Goal: Use online tool/utility: Utilize a website feature to perform a specific function

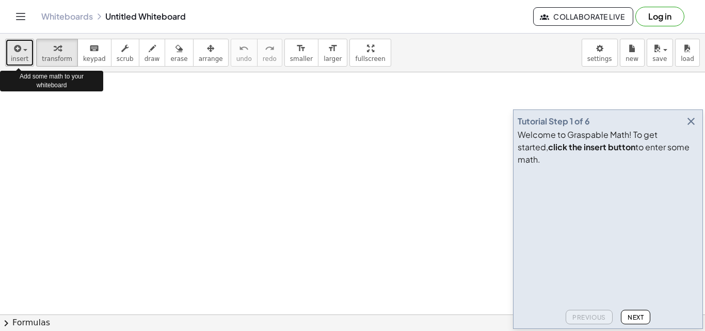
click at [10, 45] on button "insert" at bounding box center [19, 53] width 29 height 28
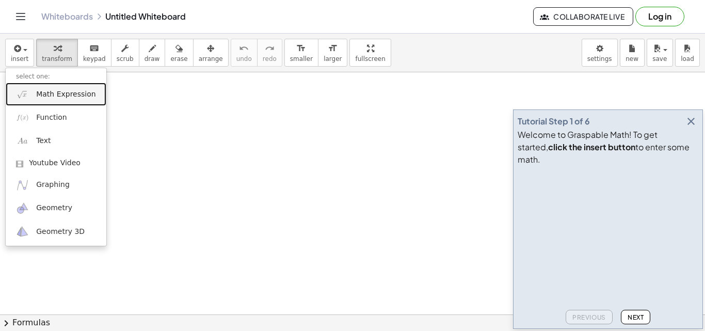
click at [44, 91] on span "Math Expression" at bounding box center [65, 94] width 59 height 10
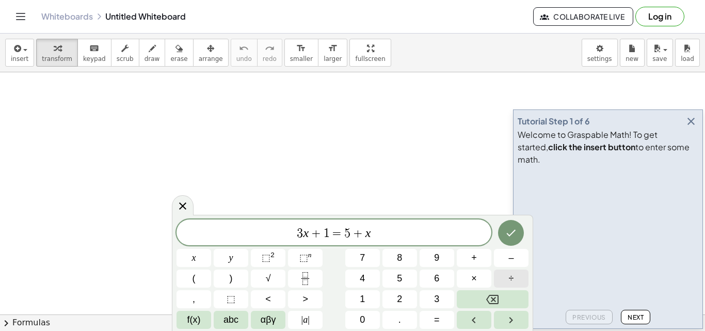
click at [502, 294] on div "3 x + 1 = 5 + x ​ x y ⬚ 2 ⬚ n 7 8 9 + – ( ) √ 4 5 6 × ÷ , ⬚ < > 1 2 3 f(x) abc …" at bounding box center [353, 273] width 352 height 109
click at [502, 294] on button "Backspace" at bounding box center [493, 299] width 72 height 18
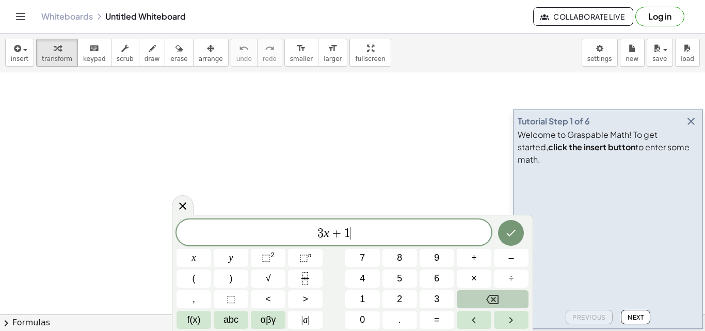
click at [502, 294] on button "Backspace" at bounding box center [493, 299] width 72 height 18
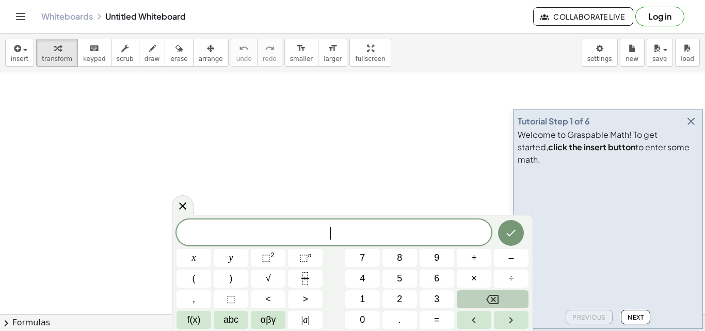
click at [502, 294] on button "Backspace" at bounding box center [493, 299] width 72 height 18
click at [688, 127] on icon "button" at bounding box center [691, 121] width 12 height 12
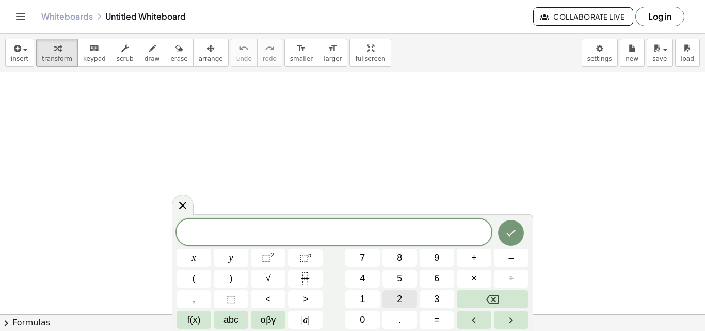
click at [401, 298] on span "2" at bounding box center [399, 299] width 5 height 14
click at [522, 296] on button "Backspace" at bounding box center [493, 299] width 72 height 18
click at [235, 313] on span "abc" at bounding box center [230, 320] width 15 height 14
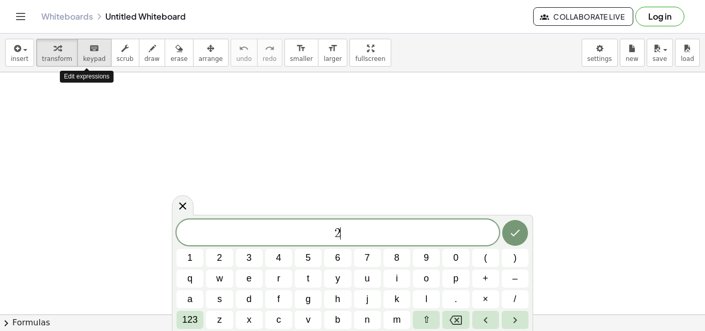
click at [92, 47] on div "keyboard" at bounding box center [94, 48] width 23 height 12
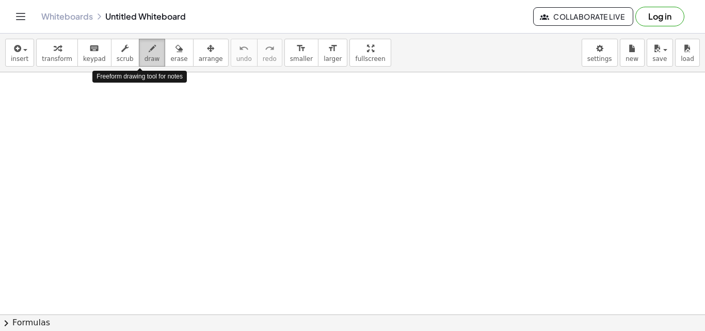
click at [149, 48] on icon "button" at bounding box center [152, 48] width 7 height 12
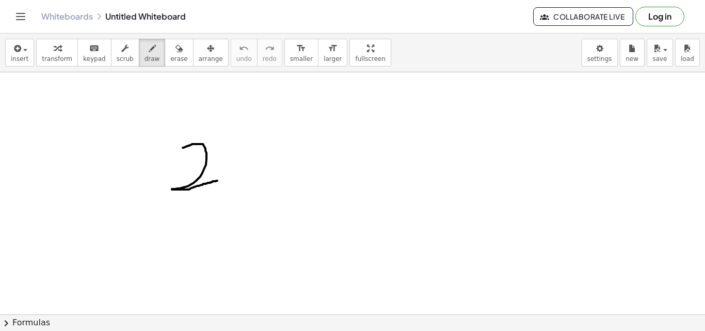
drag, startPoint x: 183, startPoint y: 148, endPoint x: 220, endPoint y: 182, distance: 51.1
drag, startPoint x: 351, startPoint y: 58, endPoint x: 351, endPoint y: 103, distance: 44.9
click at [351, 103] on div "insert select one: Math Expression Function Text Youtube Video Graphing Geometr…" at bounding box center [352, 182] width 705 height 297
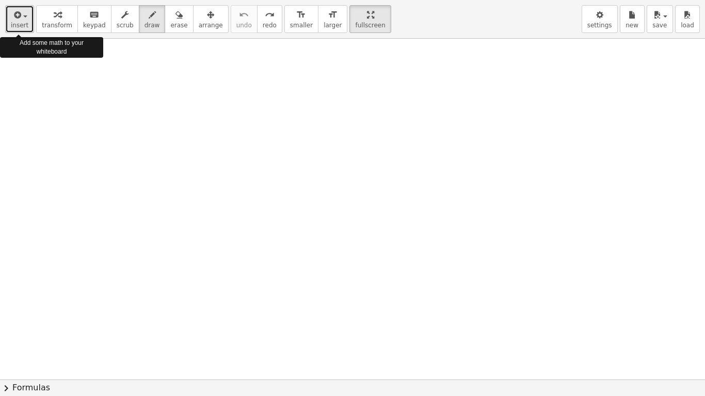
click at [19, 23] on span "insert" at bounding box center [20, 25] width 18 height 7
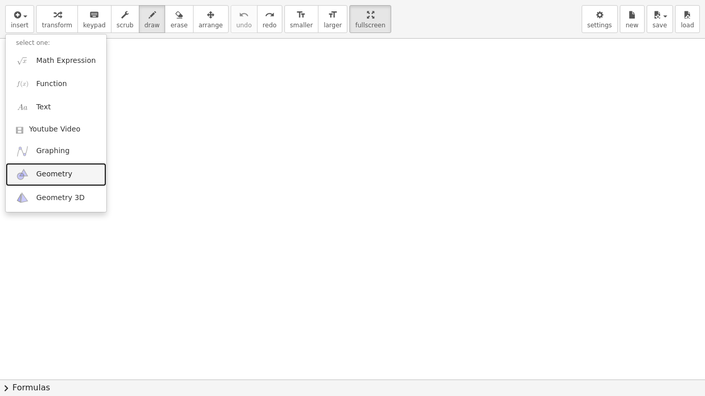
click at [51, 171] on span "Geometry" at bounding box center [54, 174] width 36 height 10
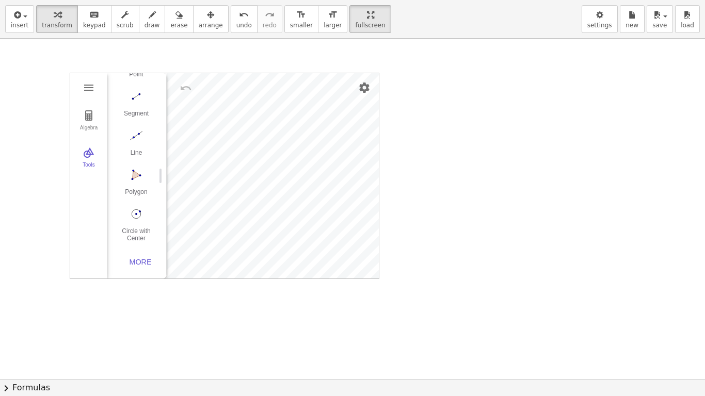
scroll to position [106, 0]
click at [141, 258] on div "More" at bounding box center [140, 262] width 33 height 8
click at [136, 175] on img "Polygon. Select all vertices, then first vertex again" at bounding box center [136, 170] width 41 height 17
click at [142, 177] on img "Polygon. Select all vertices, then first vertex again" at bounding box center [136, 170] width 41 height 17
click at [133, 172] on img "Polygon. Select all vertices, then first vertex again" at bounding box center [136, 170] width 41 height 17
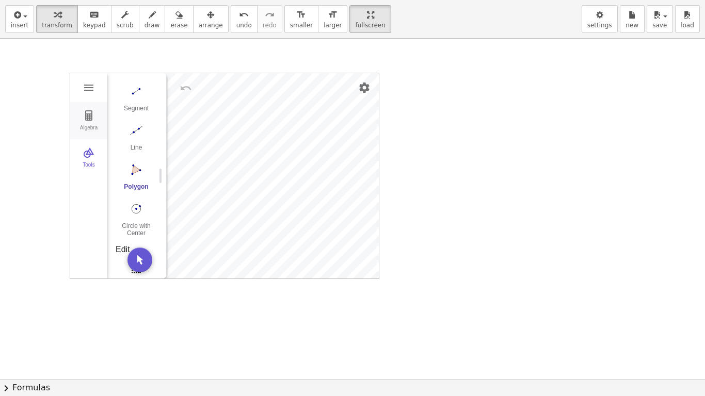
click at [94, 116] on img "Geometry" at bounding box center [89, 115] width 12 height 12
click at [92, 124] on button "Algebra" at bounding box center [88, 120] width 37 height 37
click at [87, 164] on div "Tools" at bounding box center [88, 169] width 33 height 14
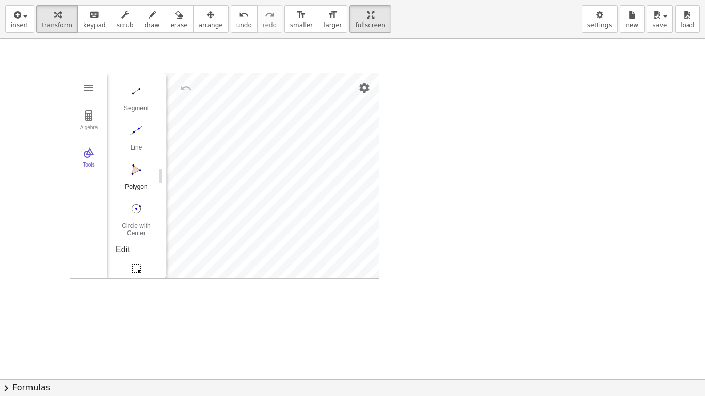
click at [134, 175] on img "Polygon. Select all vertices, then first vertex again" at bounding box center [136, 170] width 41 height 17
click at [138, 248] on img "Move. Drag or select object" at bounding box center [139, 260] width 25 height 25
click at [134, 177] on img "Polygon. Select all vertices, then first vertex again" at bounding box center [136, 170] width 41 height 17
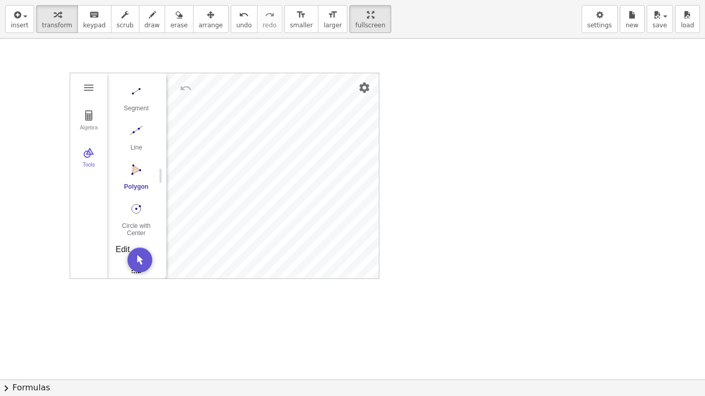
click at [137, 171] on img "Polygon. Select all vertices, then first vertex again" at bounding box center [136, 170] width 41 height 17
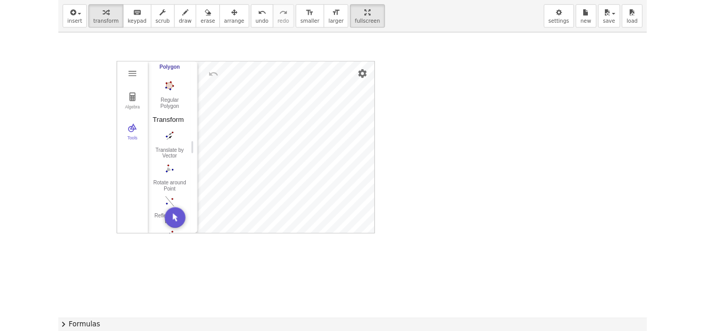
scroll to position [1353, 8]
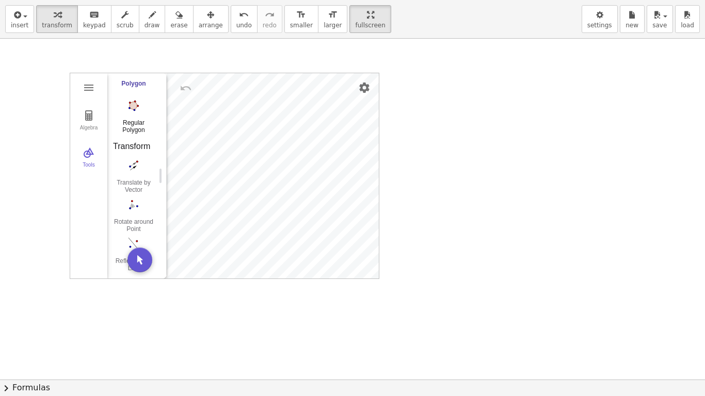
click at [126, 110] on img "Regular Polygon. Select two points, then enter number of vertices" at bounding box center [133, 106] width 41 height 17
click at [201, 171] on div "Algebra Tools Input… GeoGebra Geometry Basic Tools Move Point Segment Line Poly…" at bounding box center [224, 175] width 309 height 205
click at [251, 156] on div "Algebra Tools Input… GeoGebra Geometry Basic Tools Move Point Segment Line Poly…" at bounding box center [224, 175] width 309 height 205
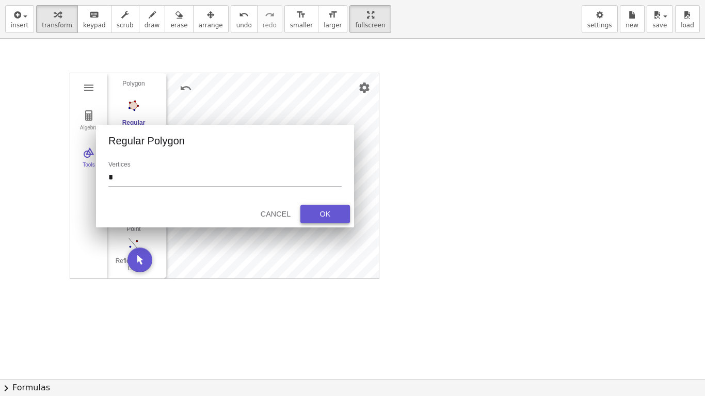
click at [331, 209] on button "OK" at bounding box center [325, 214] width 50 height 19
type input "*"
click at [318, 205] on button "OK" at bounding box center [325, 214] width 50 height 19
click at [273, 211] on div "Cancel" at bounding box center [275, 214] width 33 height 8
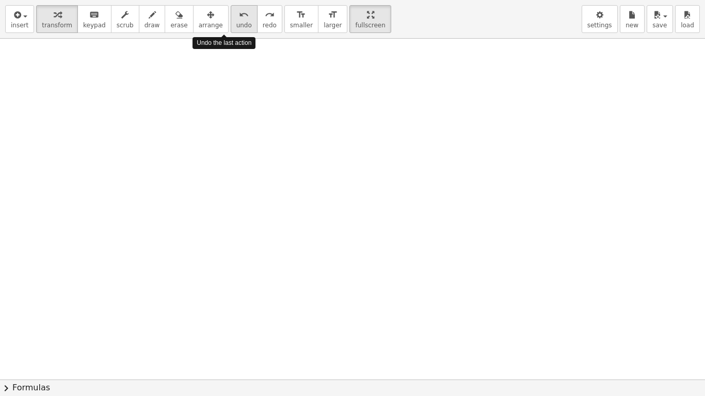
click at [239, 18] on icon "undo" at bounding box center [244, 15] width 10 height 12
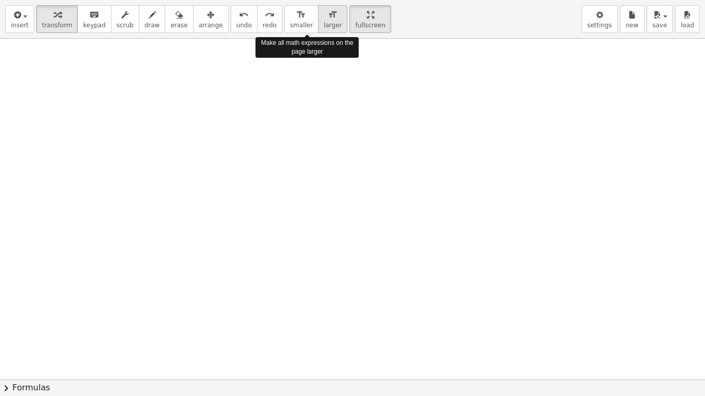
click at [324, 22] on span "larger" at bounding box center [333, 25] width 18 height 7
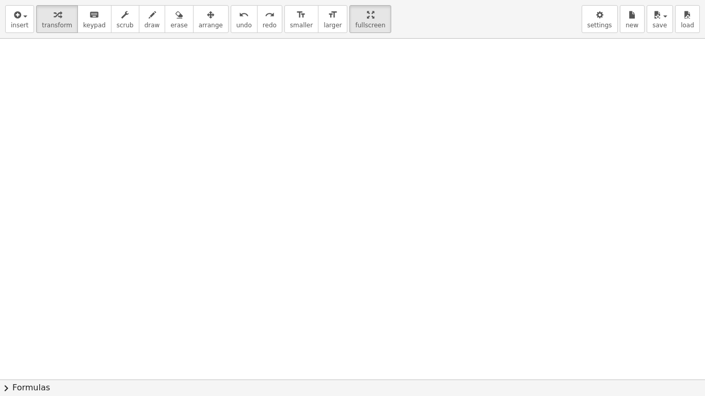
click at [266, 110] on div at bounding box center [352, 380] width 705 height 682
click at [77, 21] on button "keyboard keypad" at bounding box center [94, 19] width 34 height 28
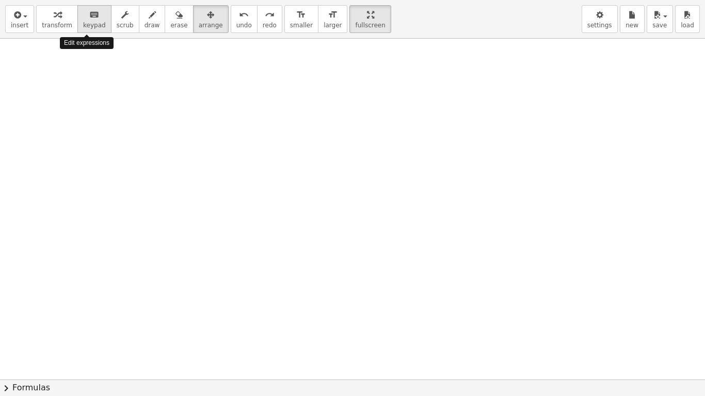
click at [83, 18] on div "keyboard" at bounding box center [94, 14] width 23 height 12
click at [85, 27] on span "keypad" at bounding box center [94, 25] width 23 height 7
drag, startPoint x: 85, startPoint y: 16, endPoint x: 90, endPoint y: 36, distance: 20.4
click at [90, 36] on div "insert select one: Math Expression Function Text Youtube Video Graphing Geometr…" at bounding box center [352, 19] width 705 height 39
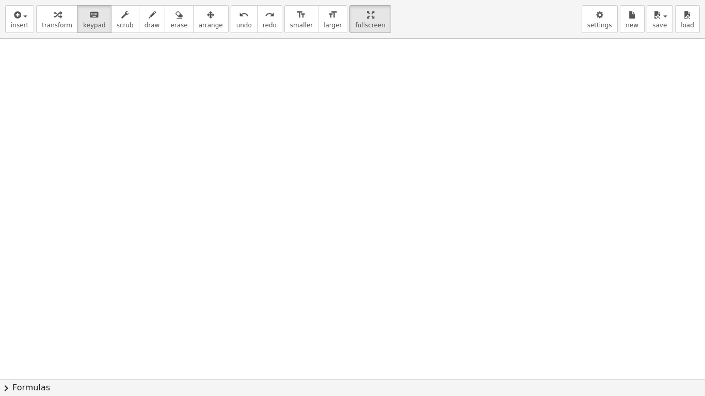
click at [82, 5] on div "insert select one: Math Expression Function Text Youtube Video Graphing Geometr…" at bounding box center [352, 19] width 705 height 39
drag, startPoint x: 85, startPoint y: 15, endPoint x: 113, endPoint y: 15, distance: 27.9
click at [113, 15] on div "transform keyboard keypad scrub draw erase arrange" at bounding box center [132, 19] width 192 height 28
click at [121, 15] on icon "button" at bounding box center [124, 15] width 7 height 12
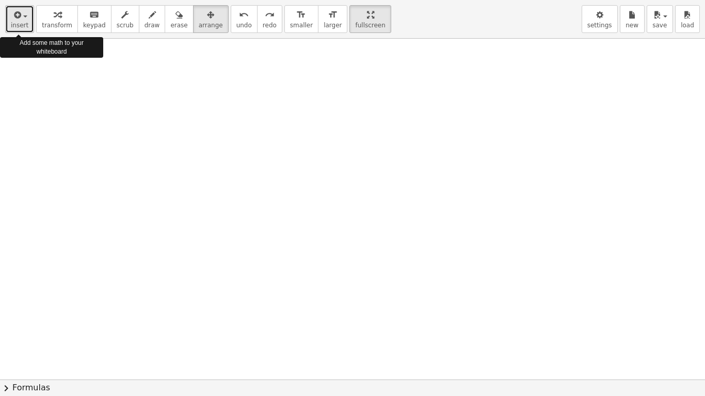
click at [10, 13] on button "insert" at bounding box center [19, 19] width 29 height 28
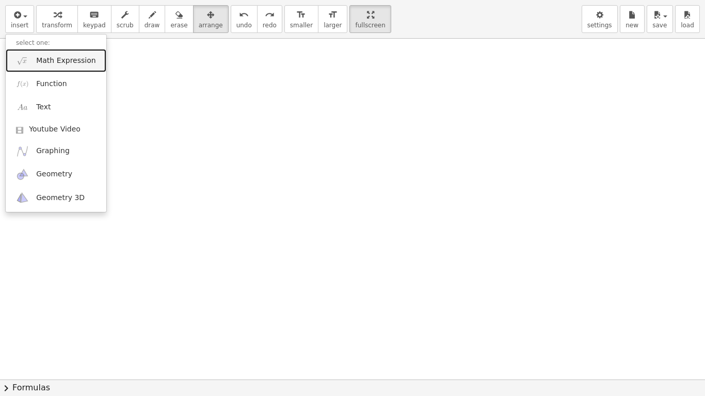
click at [46, 60] on span "Math Expression" at bounding box center [65, 61] width 59 height 10
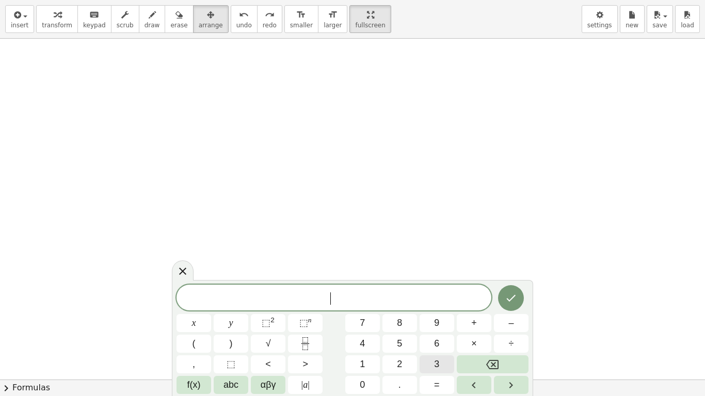
click at [438, 330] on span "3" at bounding box center [436, 365] width 5 height 14
click at [468, 330] on button "×" at bounding box center [474, 344] width 35 height 18
click at [479, 330] on div "3 · ​ x y ⬚ 2 ⬚ n 7 8 9 + – ( ) √ 4 5 6 × ÷ , ⬚ < > 1 2 3 f(x) abc αβγ | a | 0 …" at bounding box center [353, 339] width 352 height 109
click at [479, 330] on button "×" at bounding box center [474, 344] width 35 height 18
click at [503, 330] on button "Backspace" at bounding box center [493, 365] width 72 height 18
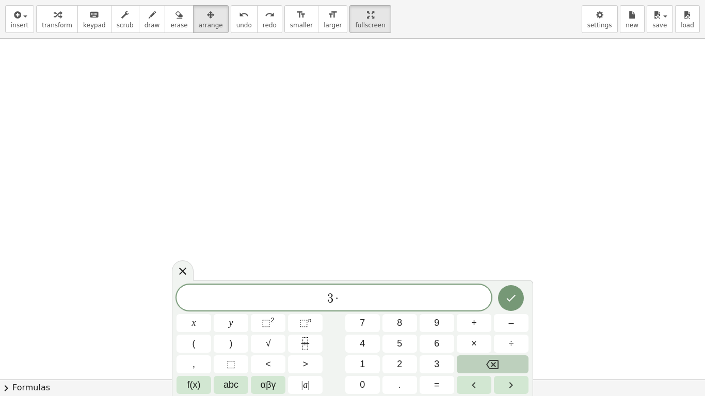
click at [503, 330] on button "Backspace" at bounding box center [493, 365] width 72 height 18
click at [481, 330] on button "×" at bounding box center [474, 344] width 35 height 18
click at [485, 321] on button "+" at bounding box center [474, 323] width 35 height 18
click at [508, 295] on icon "Done" at bounding box center [511, 298] width 12 height 12
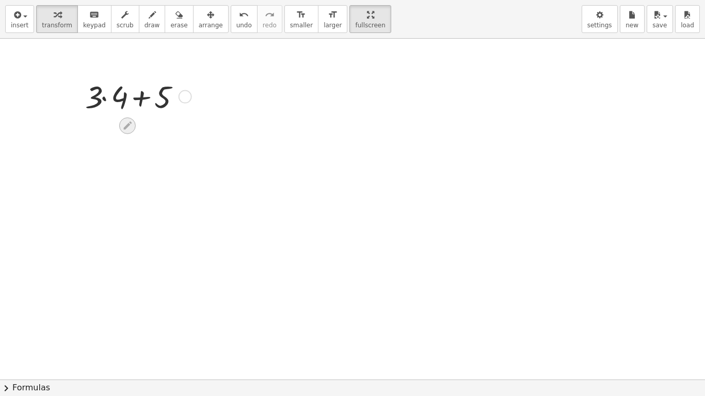
click at [132, 123] on icon at bounding box center [127, 126] width 8 height 8
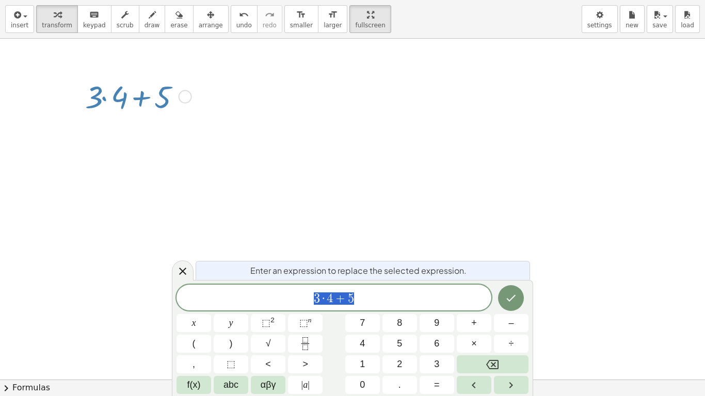
click at [183, 98] on div at bounding box center [185, 96] width 13 height 13
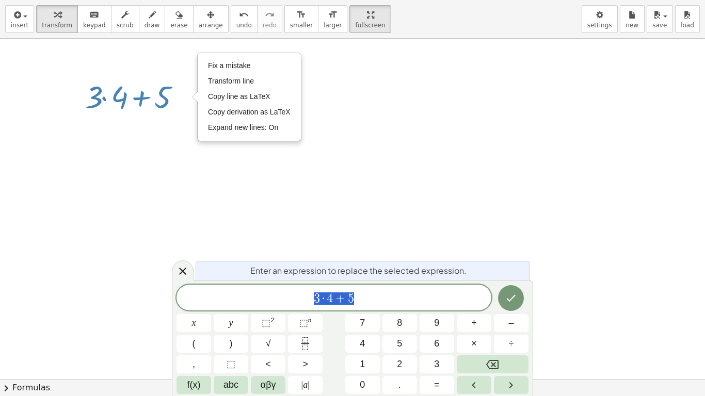
click at [335, 129] on div at bounding box center [352, 380] width 705 height 682
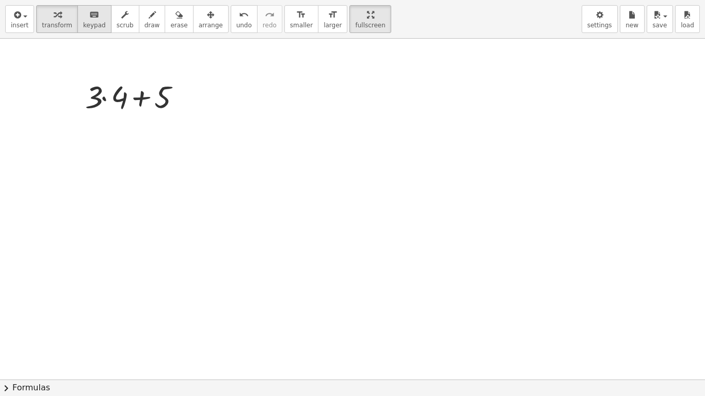
click at [83, 22] on span "keypad" at bounding box center [94, 25] width 23 height 7
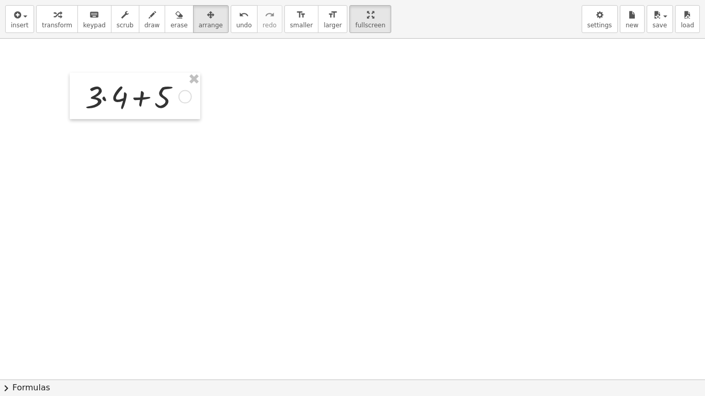
click at [218, 94] on div at bounding box center [352, 380] width 705 height 682
click at [184, 98] on div at bounding box center [135, 96] width 131 height 46
click at [305, 75] on div at bounding box center [352, 380] width 705 height 682
drag, startPoint x: 207, startPoint y: 93, endPoint x: 213, endPoint y: 103, distance: 11.1
click at [214, 103] on div at bounding box center [352, 380] width 705 height 682
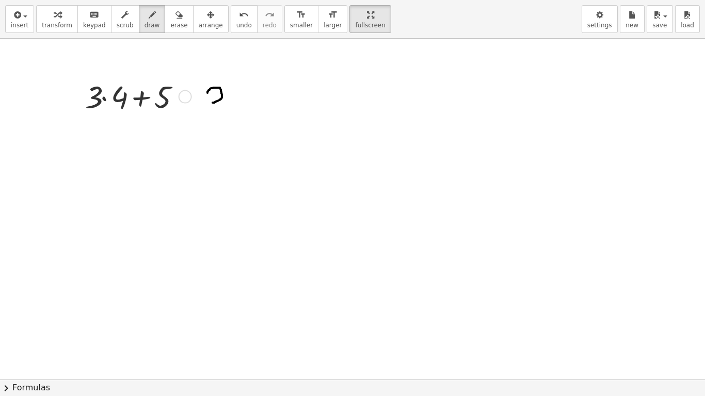
click at [212, 103] on div at bounding box center [352, 380] width 705 height 682
drag, startPoint x: 211, startPoint y: 103, endPoint x: 207, endPoint y: 118, distance: 15.8
click at [207, 118] on div at bounding box center [352, 380] width 705 height 682
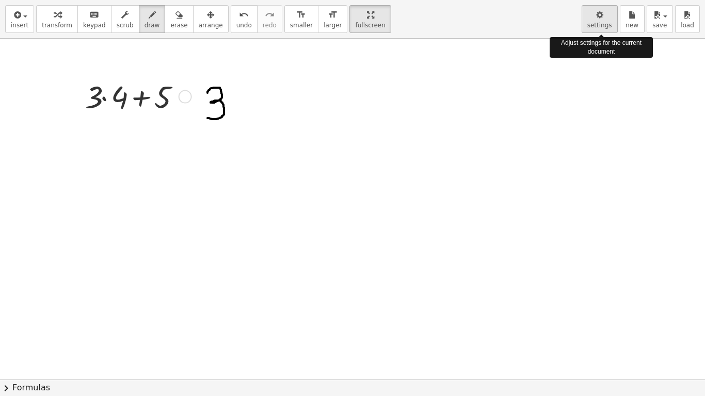
click at [604, 22] on span "settings" at bounding box center [599, 25] width 25 height 7
click at [609, 38] on div "Adjust settings for the current document" at bounding box center [601, 47] width 103 height 21
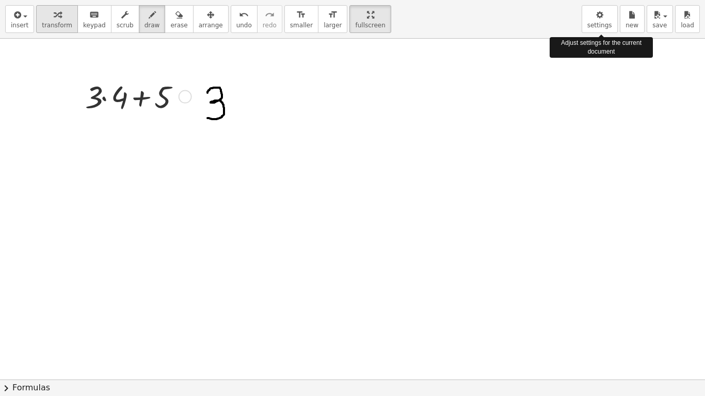
click at [597, 7] on button "settings" at bounding box center [600, 19] width 36 height 28
click at [598, 12] on icon "button" at bounding box center [599, 15] width 7 height 12
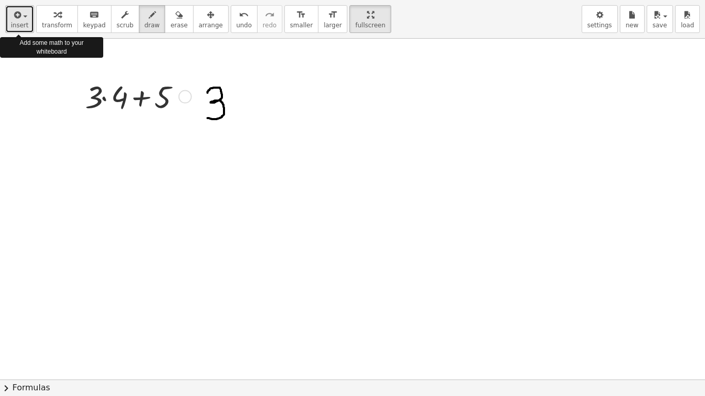
click at [22, 18] on div "button" at bounding box center [20, 14] width 18 height 12
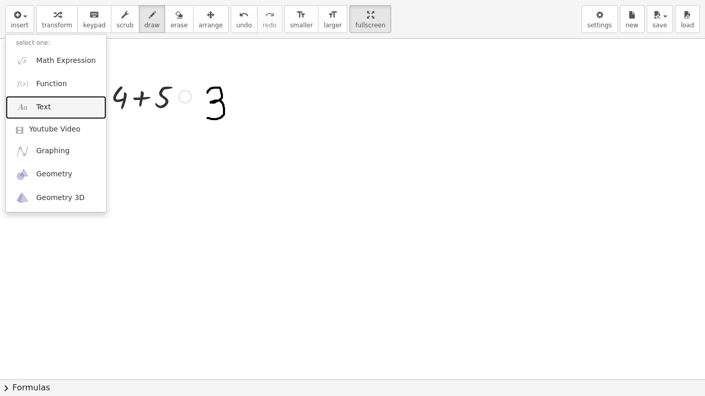
click at [59, 105] on link "Text" at bounding box center [56, 107] width 101 height 23
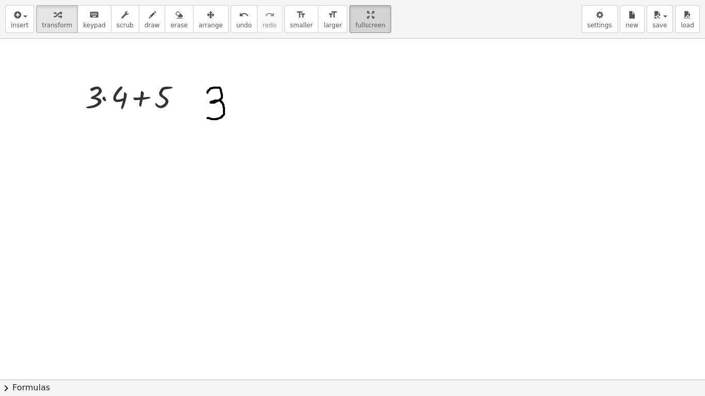
click at [349, 7] on button "fullscreen" at bounding box center [369, 19] width 41 height 28
